Goal: Task Accomplishment & Management: Manage account settings

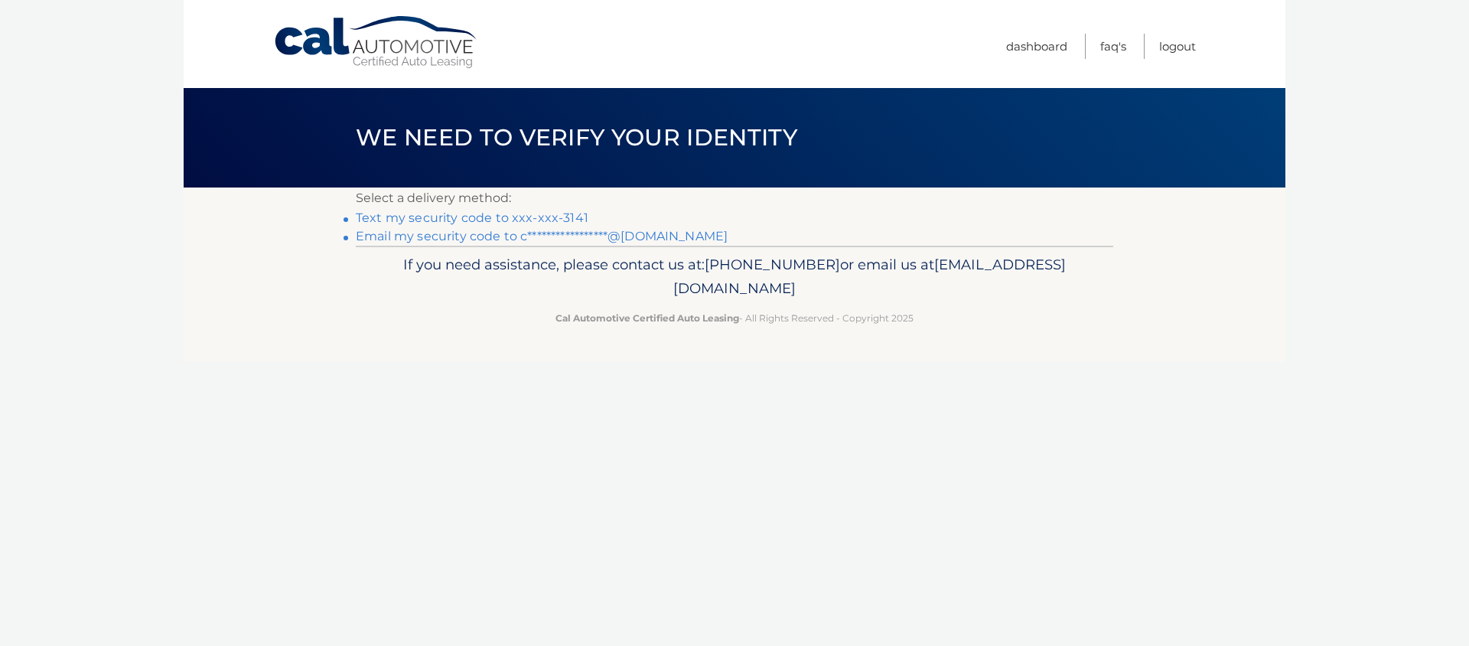
click at [454, 222] on link "Text my security code to xxx-xxx-3141" at bounding box center [472, 217] width 233 height 15
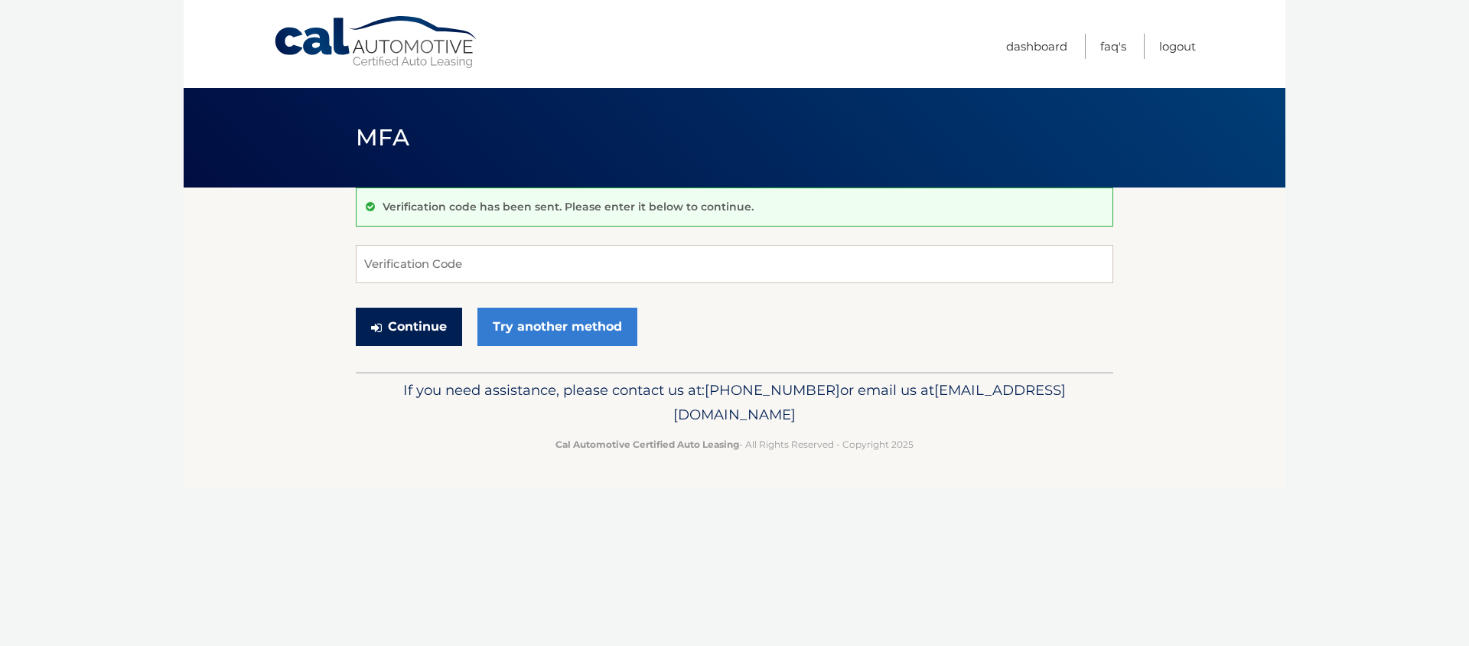
click at [386, 325] on button "Continue" at bounding box center [409, 327] width 106 height 38
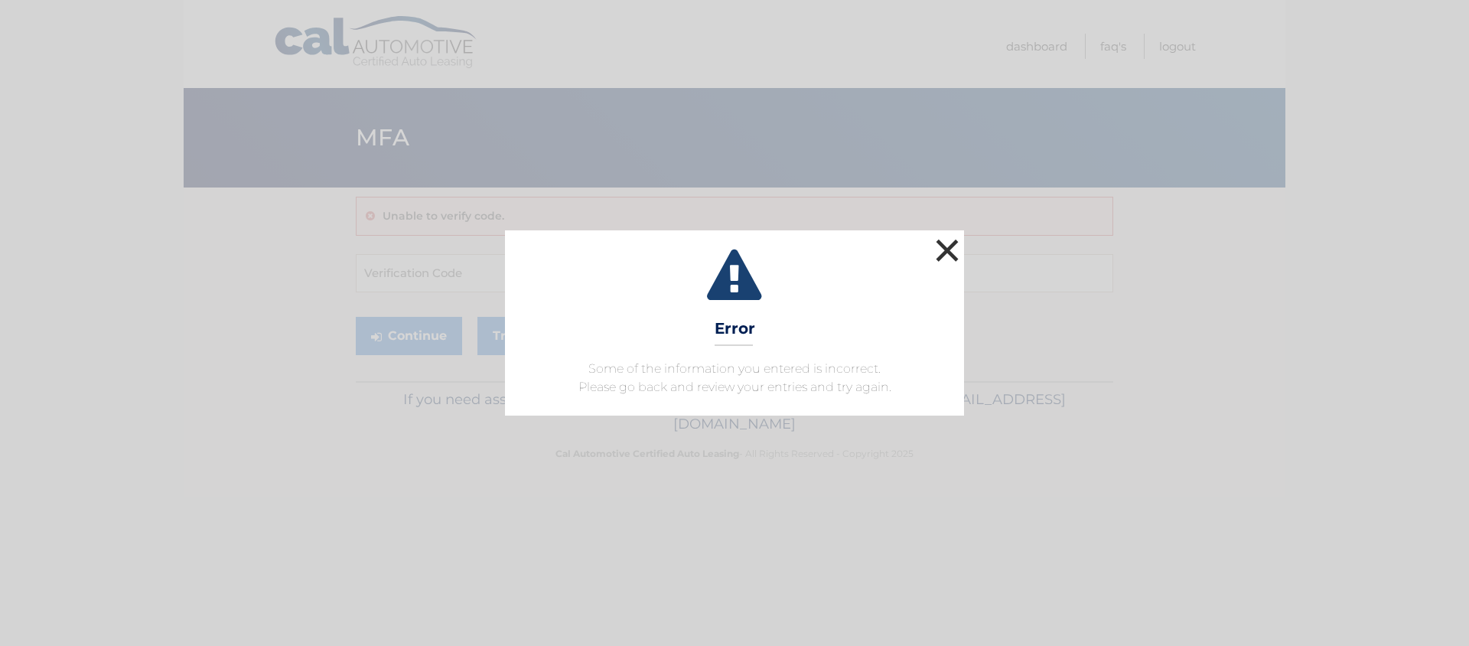
click at [937, 245] on button "×" at bounding box center [947, 250] width 31 height 31
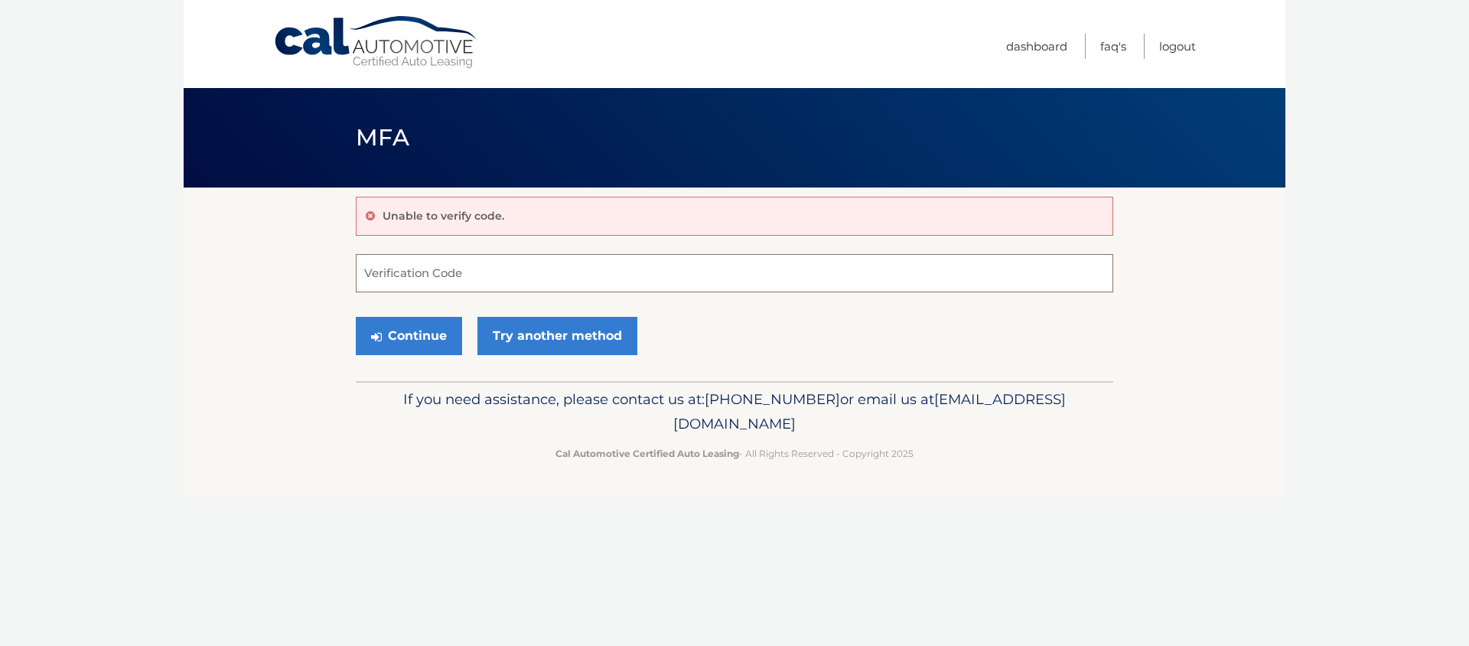
click at [487, 270] on input "Verification Code" at bounding box center [734, 273] width 757 height 38
paste input "522452"
type input "522452"
click at [426, 337] on button "Continue" at bounding box center [409, 336] width 106 height 38
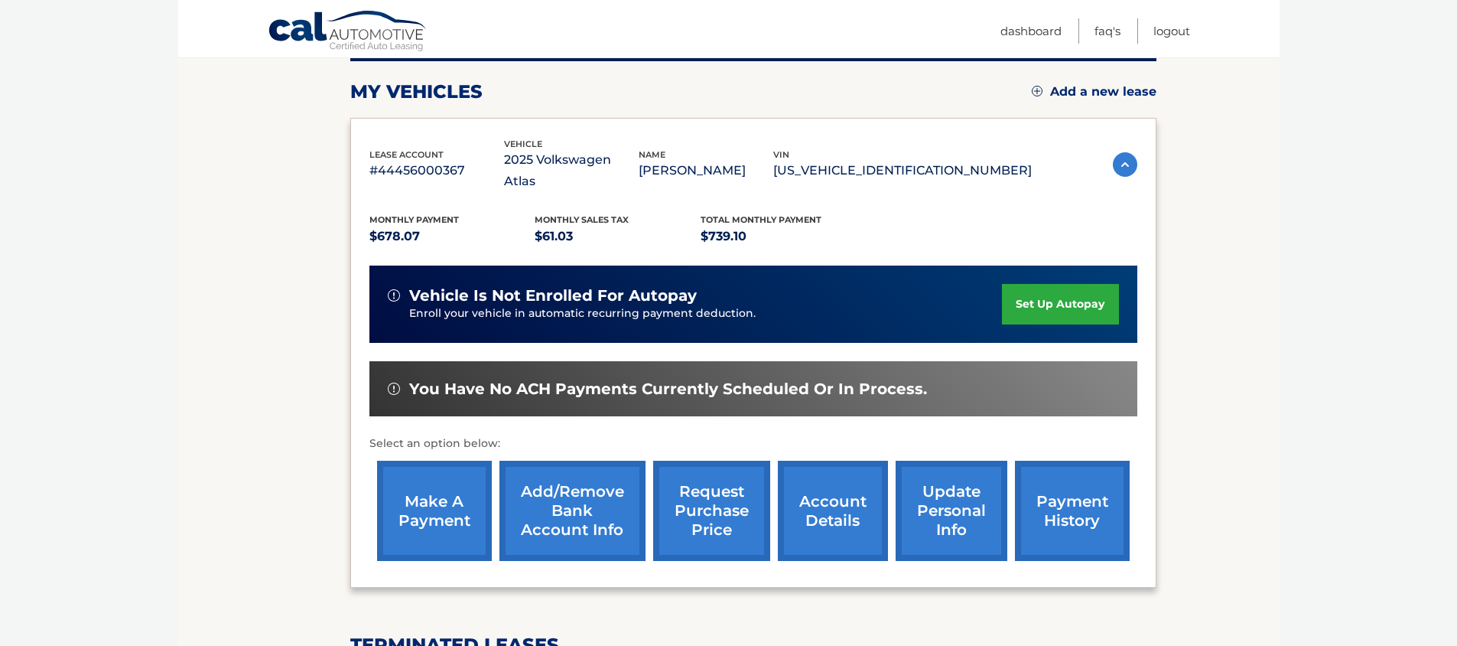
scroll to position [202, 0]
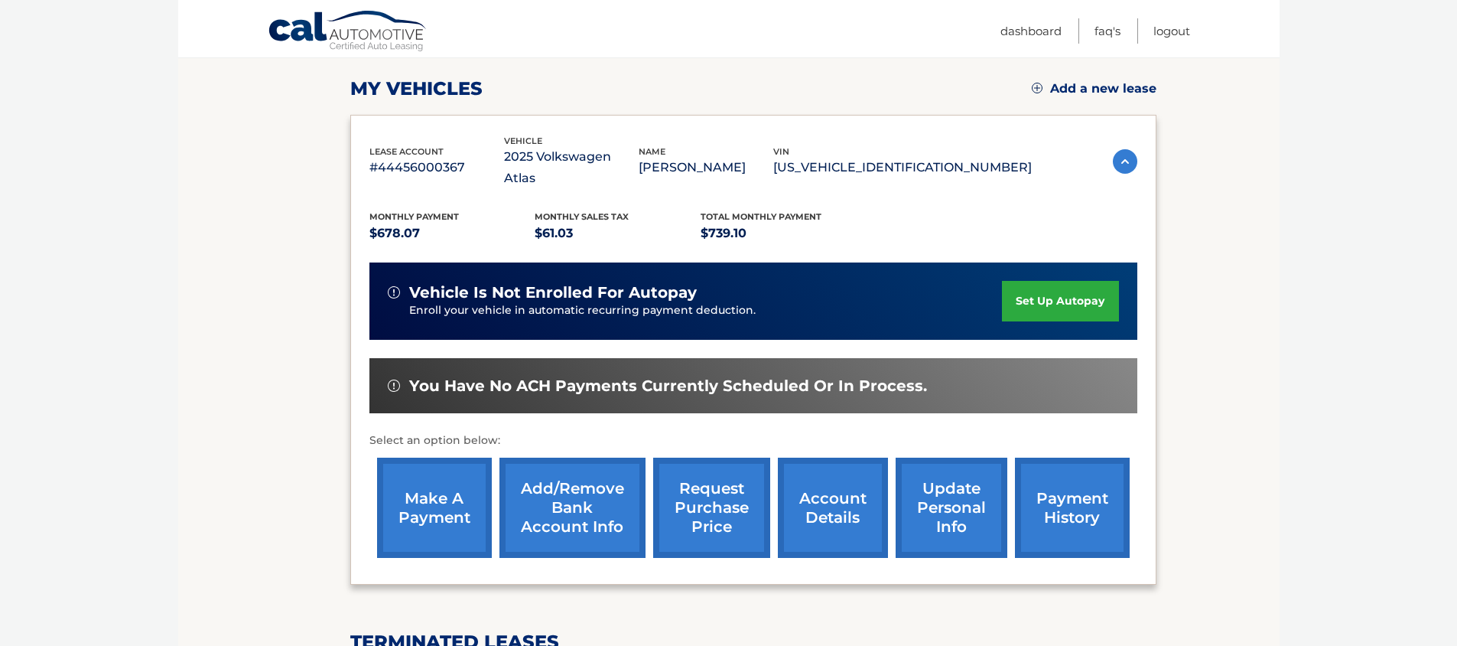
click at [721, 223] on p "$739.10" at bounding box center [784, 233] width 166 height 21
click at [720, 223] on p "$739.10" at bounding box center [784, 233] width 166 height 21
copy p "739.10"
click at [1082, 281] on link "set up autopay" at bounding box center [1060, 301] width 116 height 41
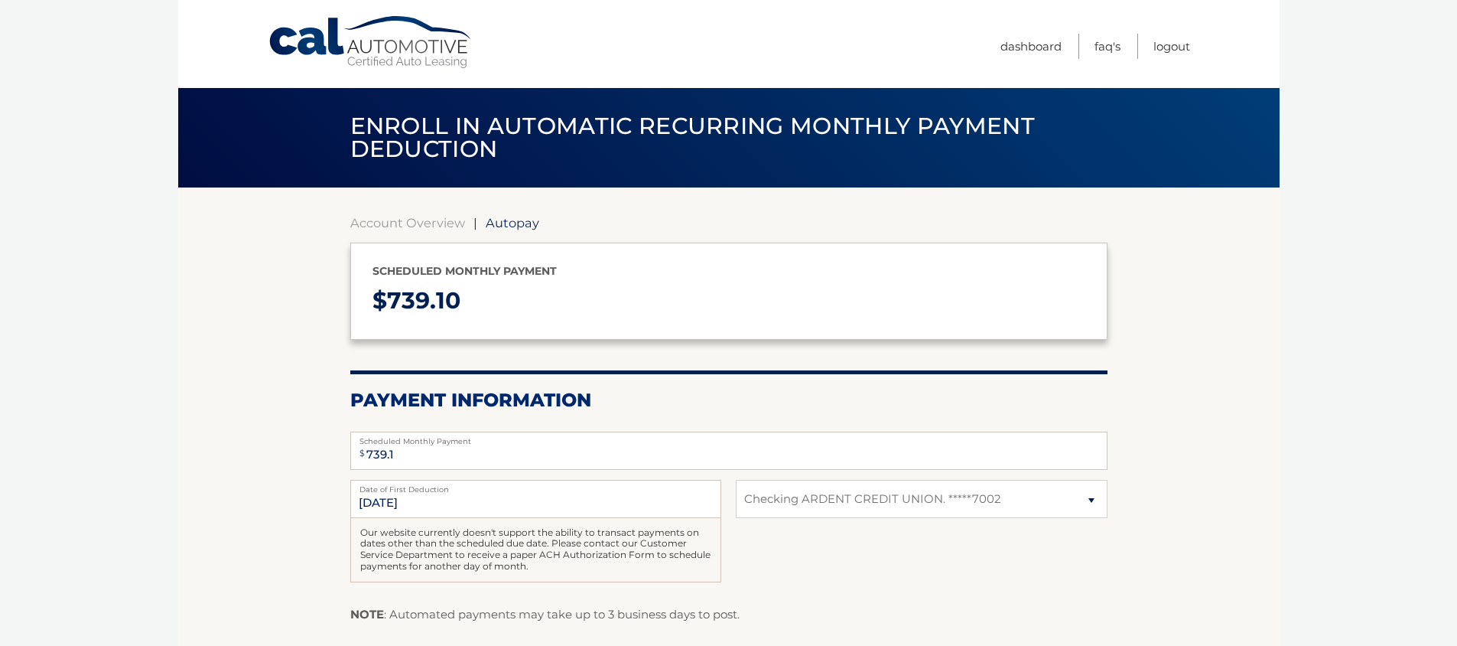
select select "Njc3MmNkMjQtNTdlMS00MzE2LThlOWQtZGM1OTkxZTU0NTMy"
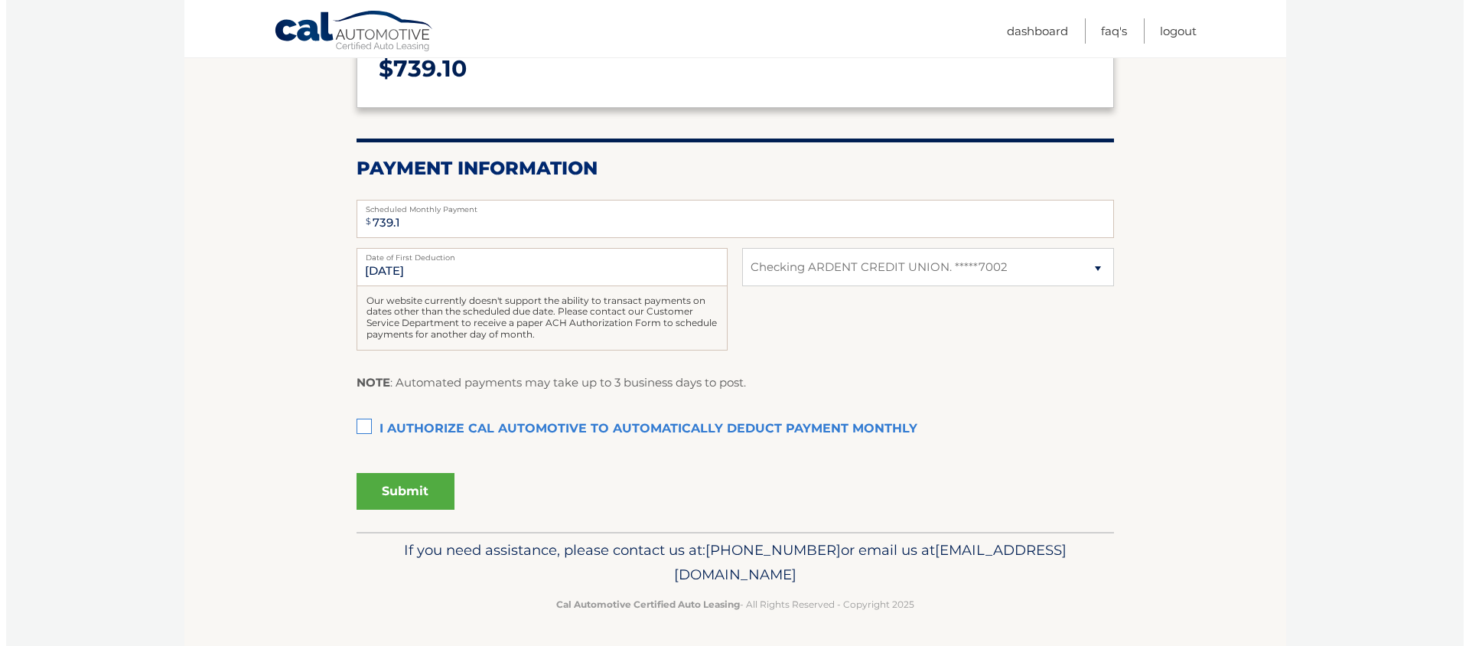
scroll to position [233, 0]
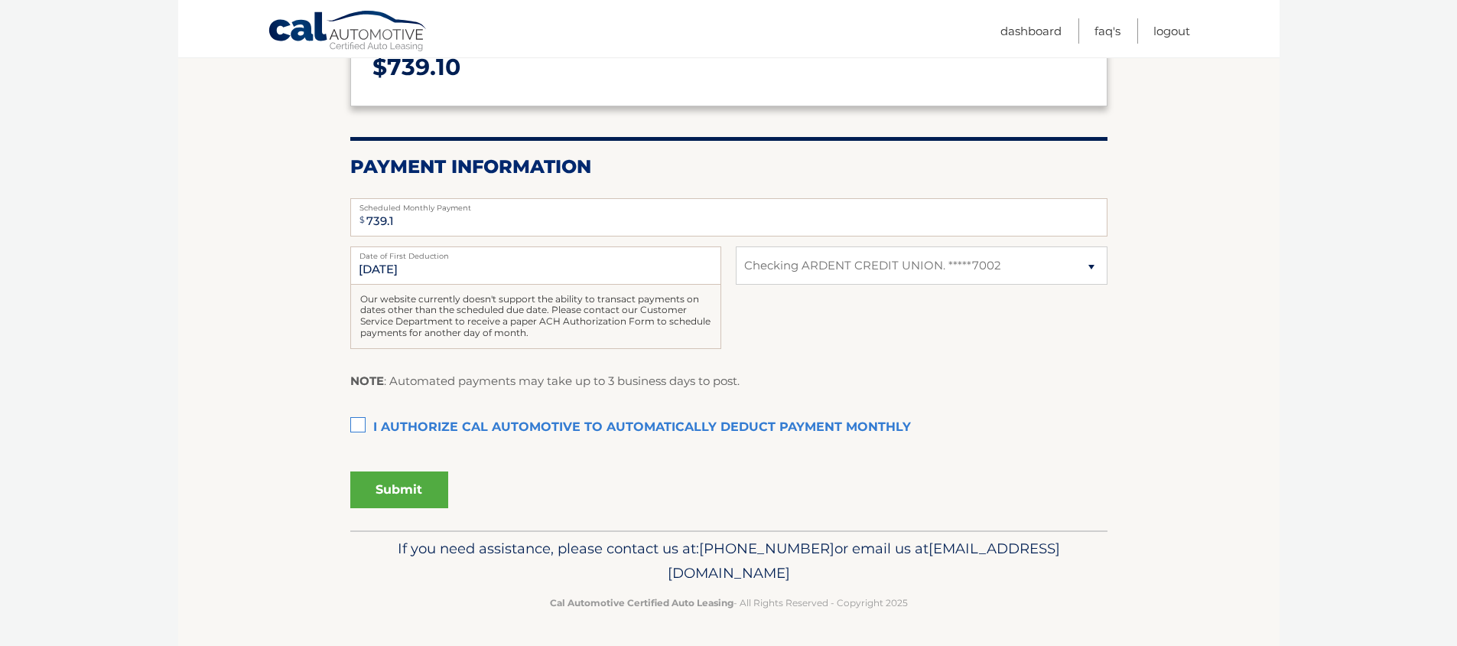
click at [392, 432] on label "I authorize cal automotive to automatically deduct payment monthly This checkbo…" at bounding box center [728, 427] width 757 height 31
click at [0, 0] on input "I authorize cal automotive to automatically deduct payment monthly This checkbo…" at bounding box center [0, 0] width 0 height 0
click at [396, 493] on button "Submit" at bounding box center [399, 489] width 98 height 37
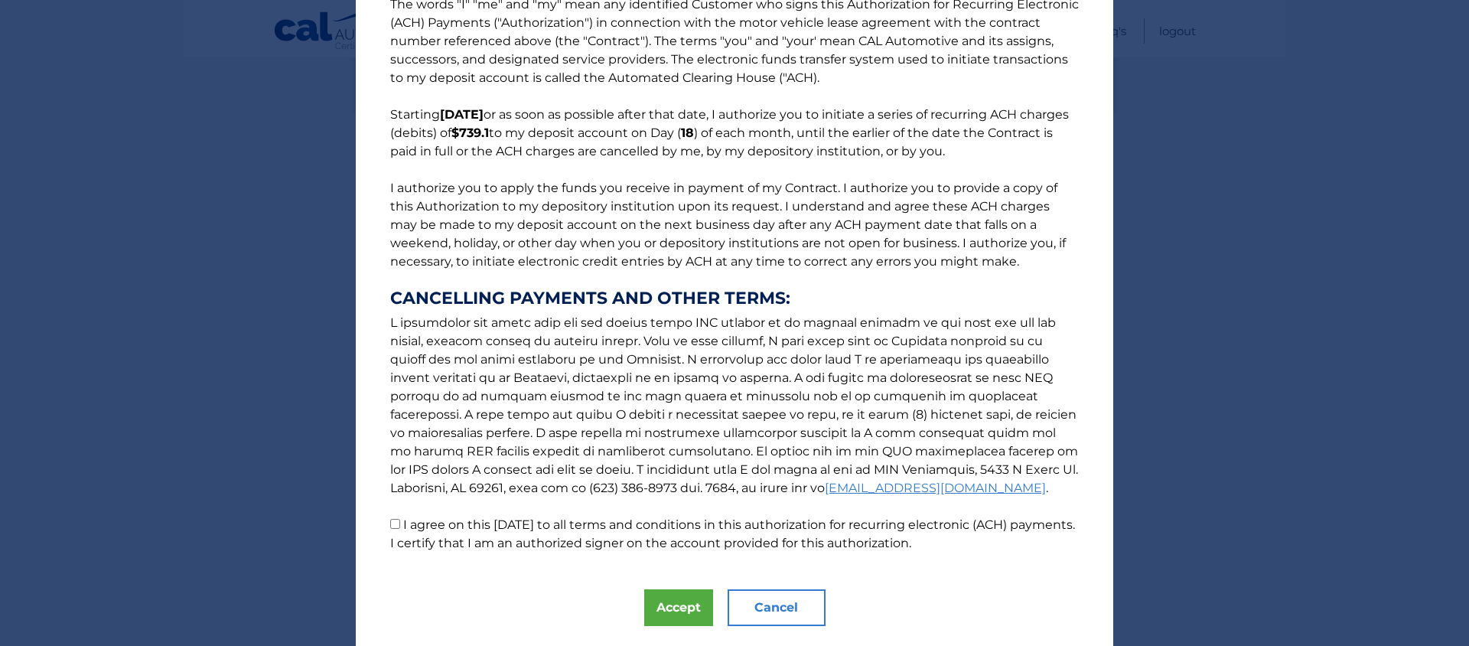
scroll to position [77, 0]
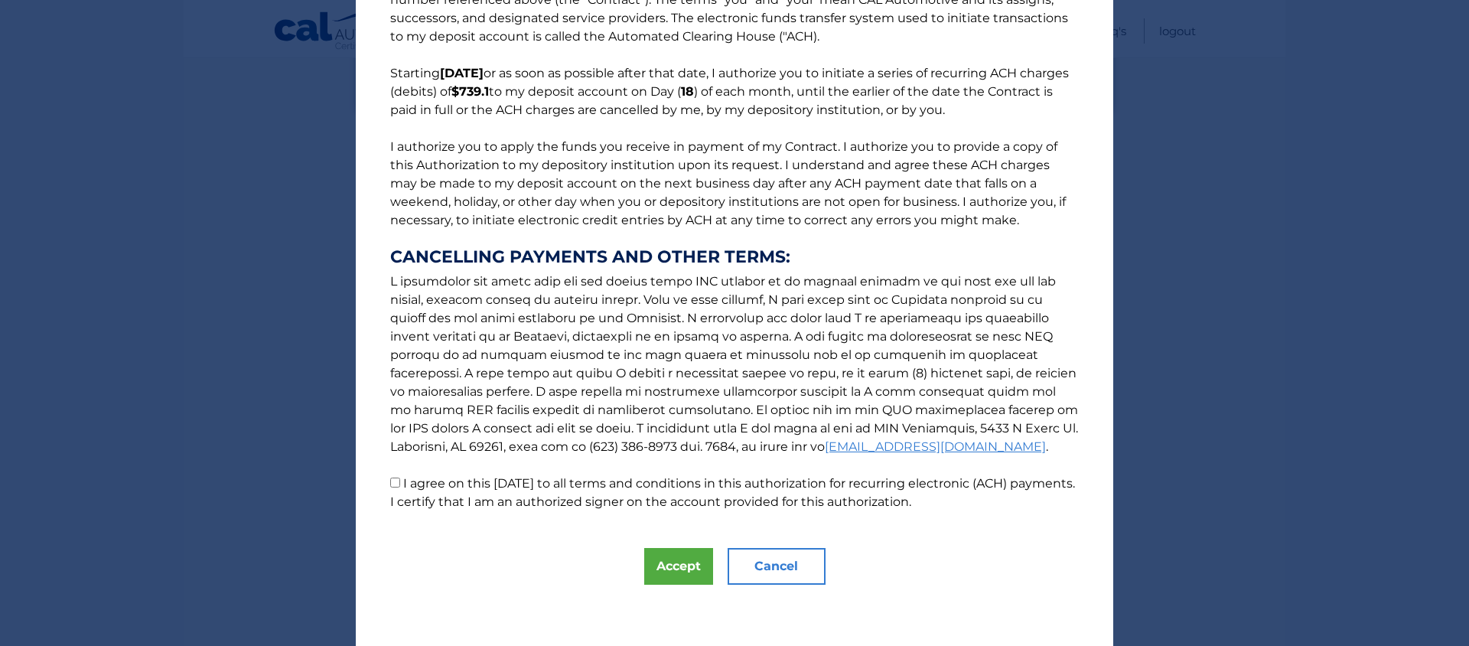
click at [434, 483] on label "I agree on this 10/13/2025 to all terms and conditions in this authorization fo…" at bounding box center [732, 492] width 685 height 33
click at [400, 483] on input "I agree on this 10/13/2025 to all terms and conditions in this authorization fo…" at bounding box center [395, 482] width 10 height 10
checkbox input "true"
click at [675, 562] on button "Accept" at bounding box center [678, 566] width 69 height 37
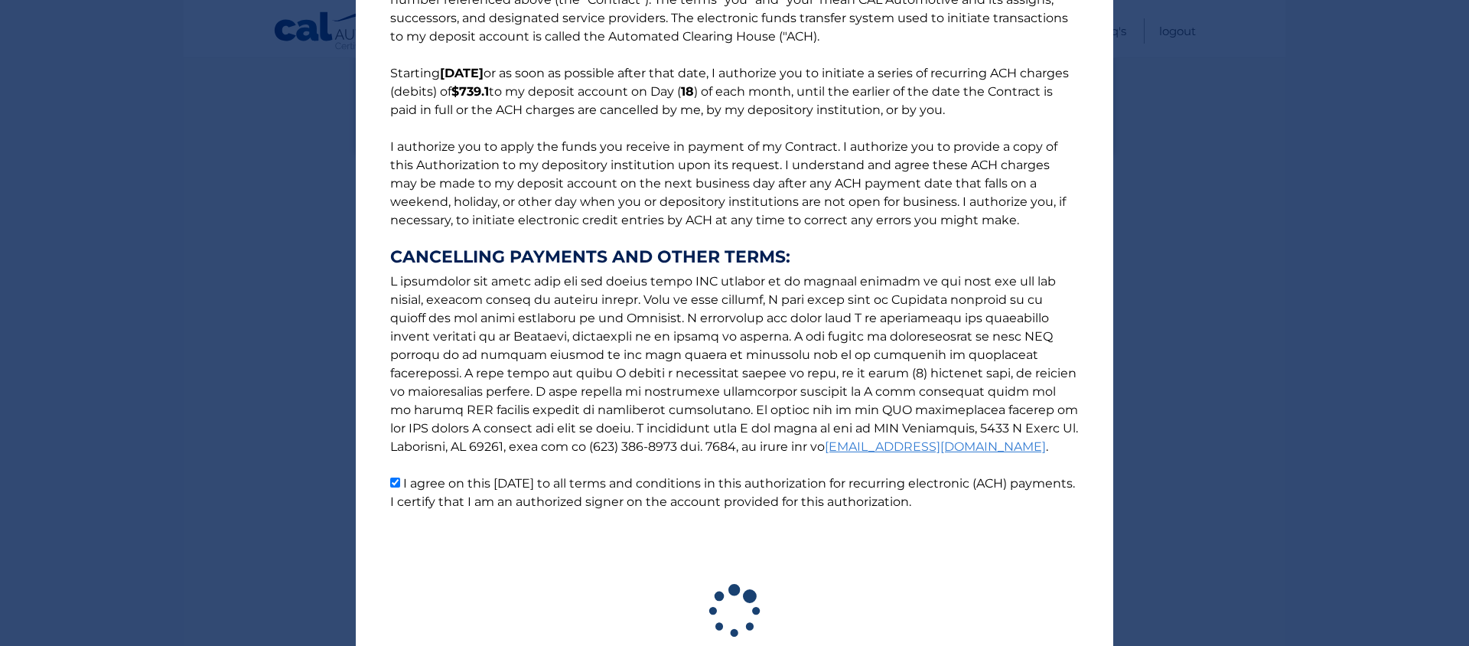
scroll to position [190, 0]
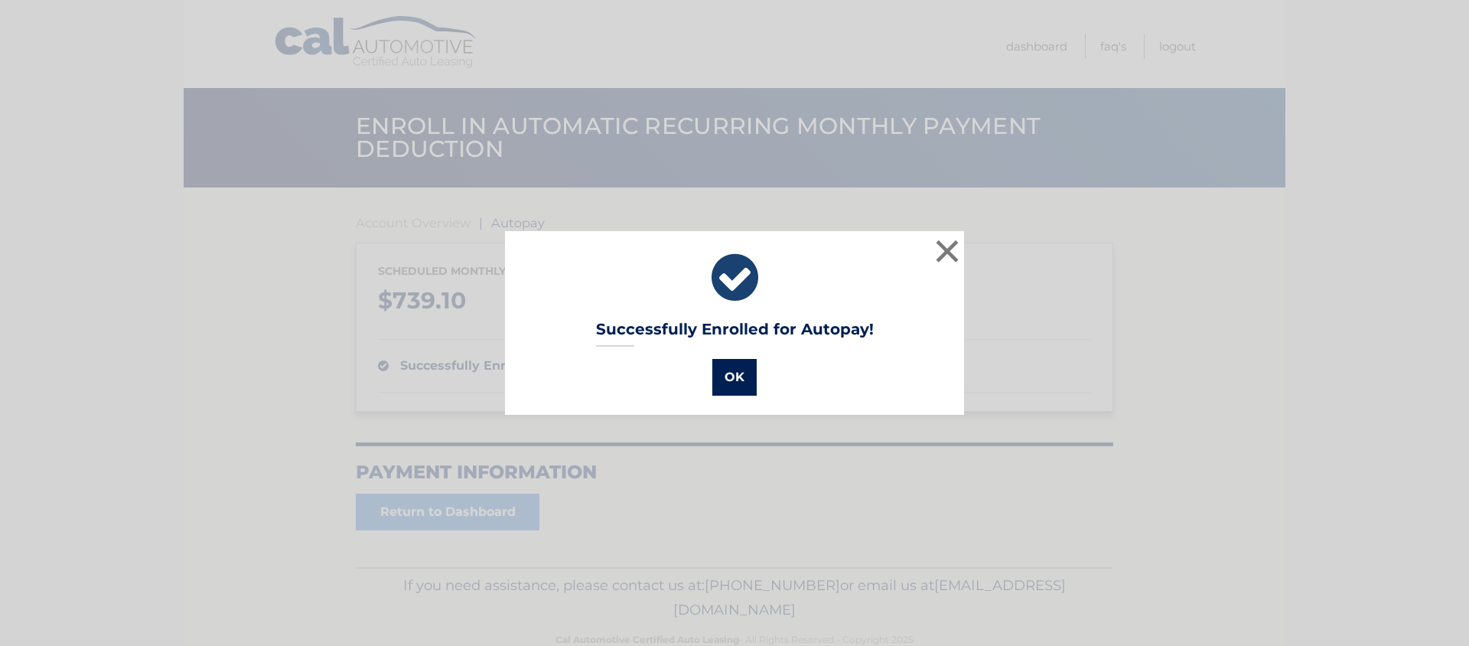
click at [729, 379] on button "OK" at bounding box center [734, 377] width 44 height 37
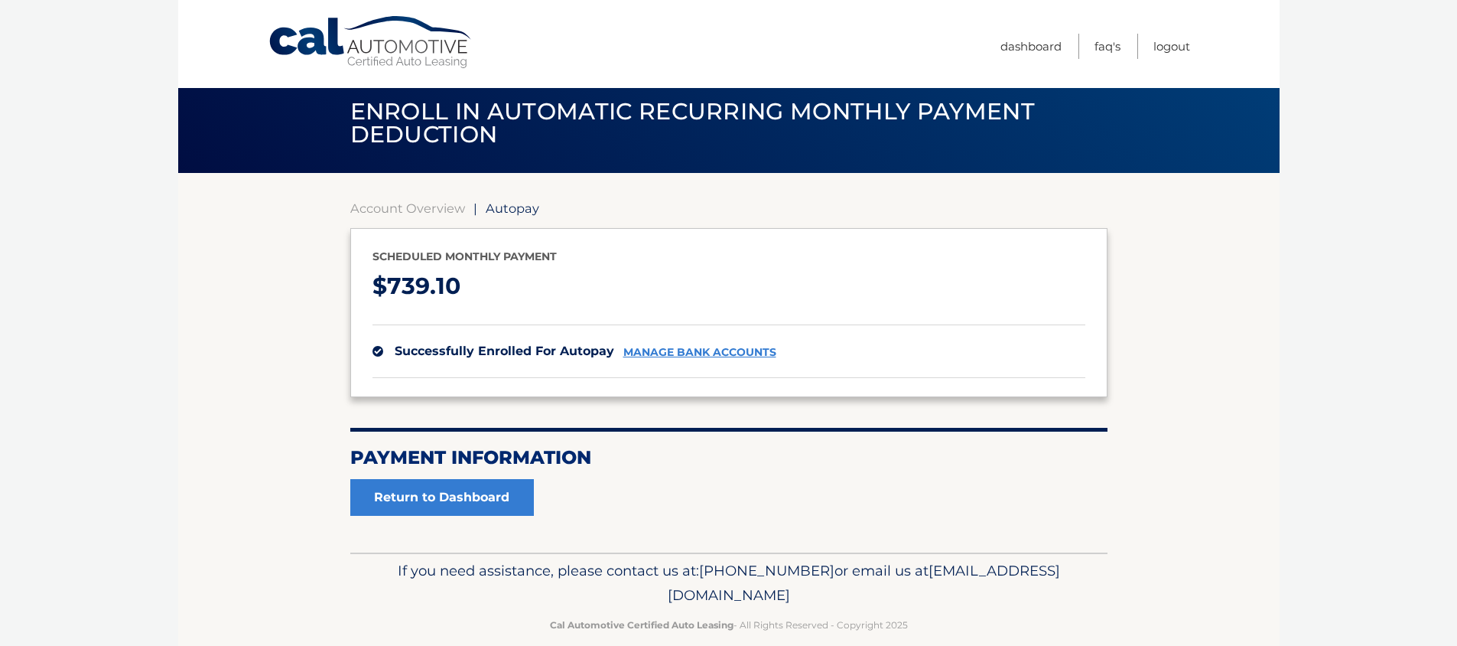
scroll to position [37, 0]
